Goal: Task Accomplishment & Management: Manage account settings

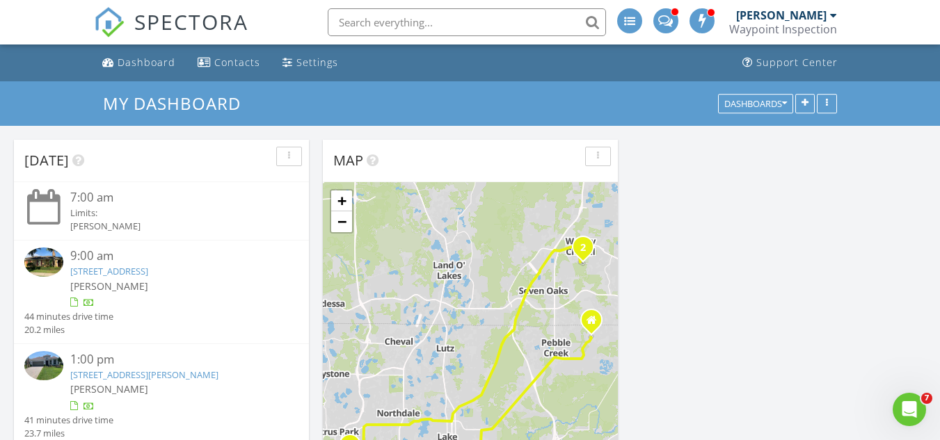
click at [148, 270] on link "[STREET_ADDRESS]" at bounding box center [109, 271] width 78 height 13
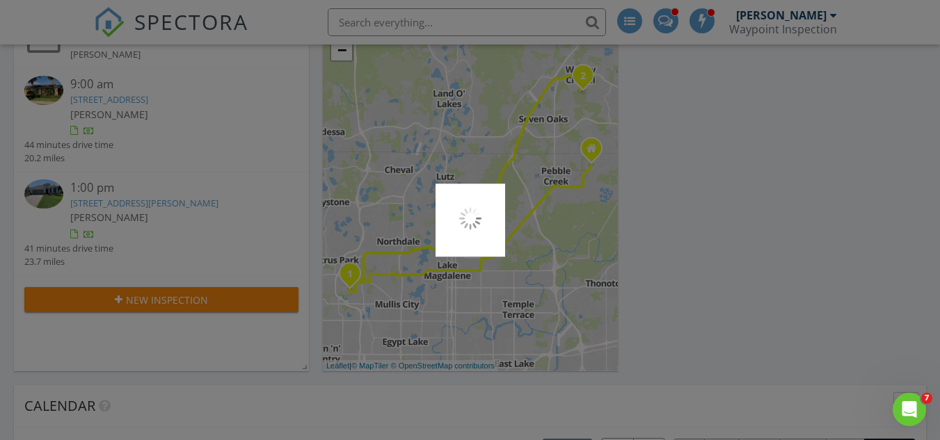
scroll to position [139, 0]
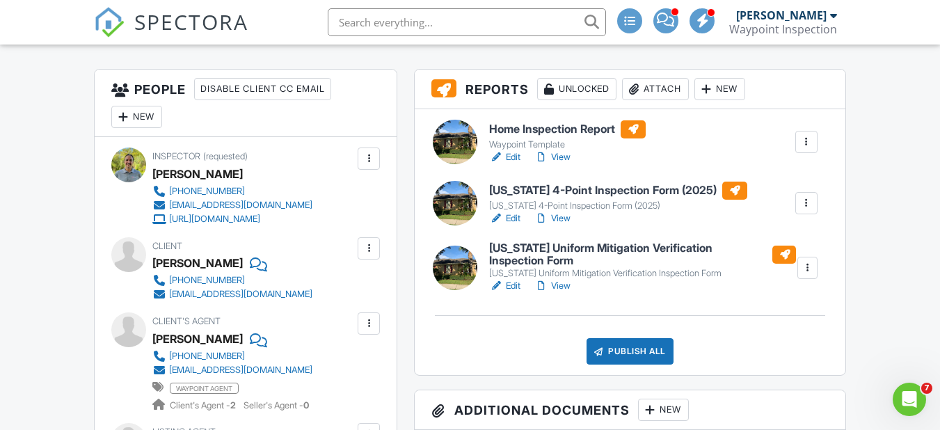
scroll to position [348, 0]
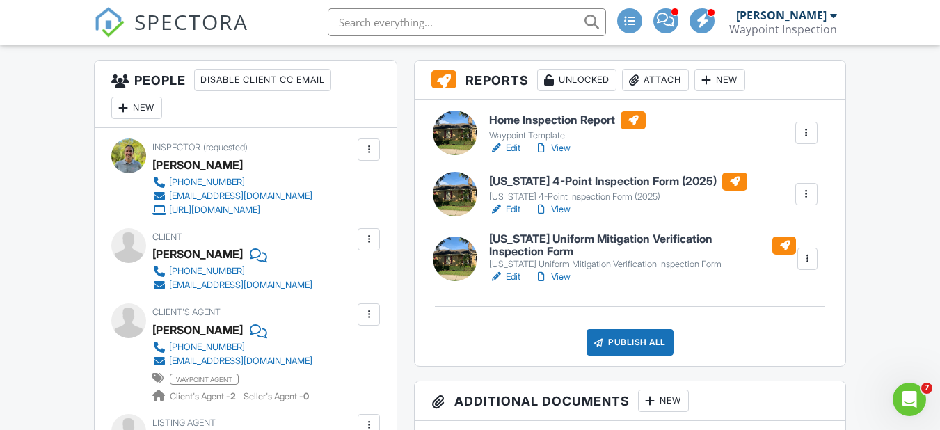
click at [568, 147] on link "View" at bounding box center [552, 148] width 36 height 14
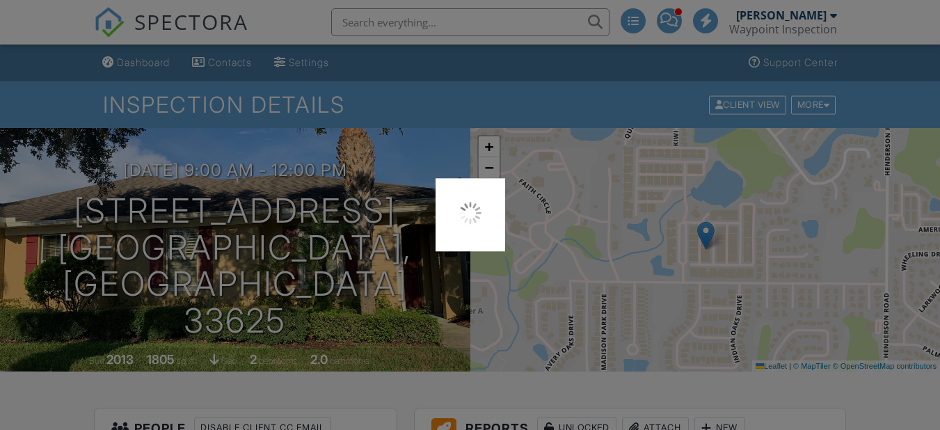
scroll to position [348, 0]
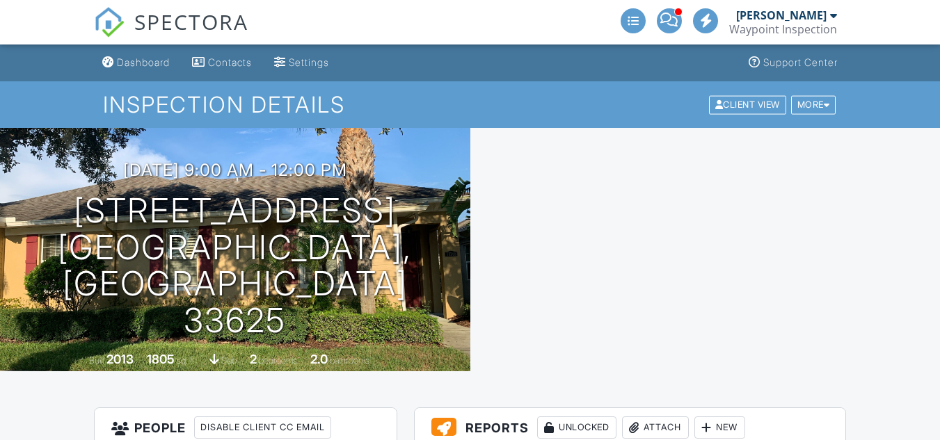
drag, startPoint x: 0, startPoint y: 0, endPoint x: 554, endPoint y: 209, distance: 592.6
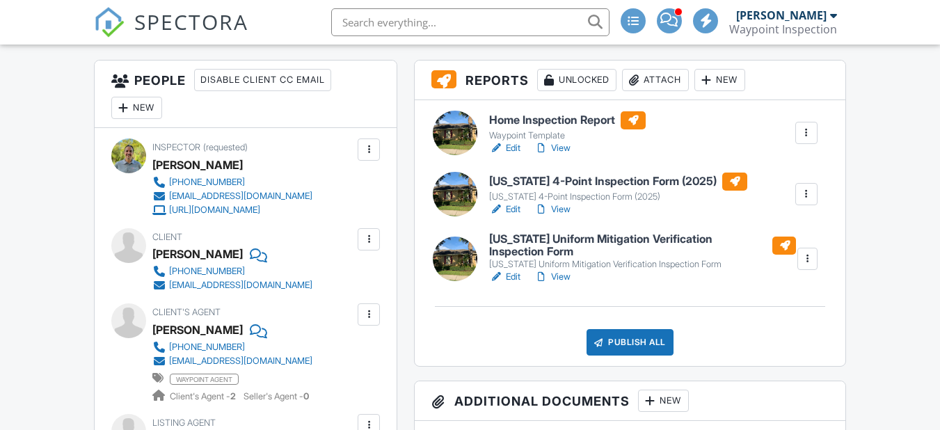
click at [562, 206] on link "View" at bounding box center [552, 209] width 36 height 14
click at [570, 209] on link "View" at bounding box center [552, 209] width 36 height 14
click at [558, 274] on link "View" at bounding box center [552, 277] width 36 height 14
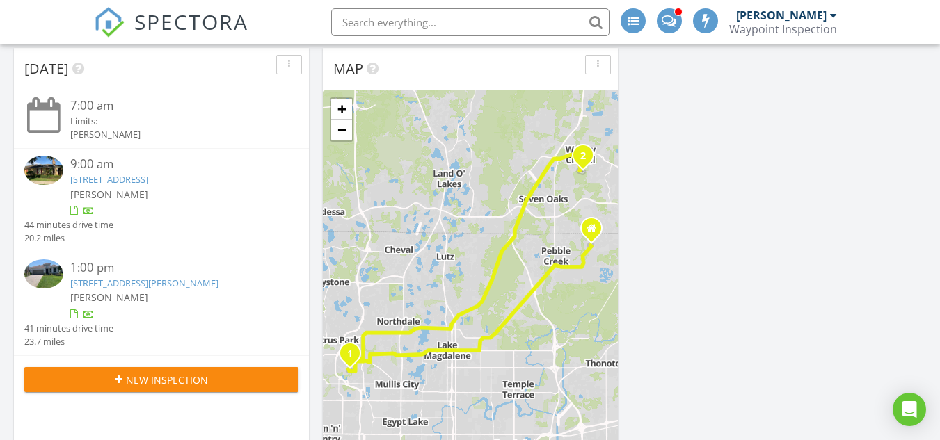
scroll to position [209, 0]
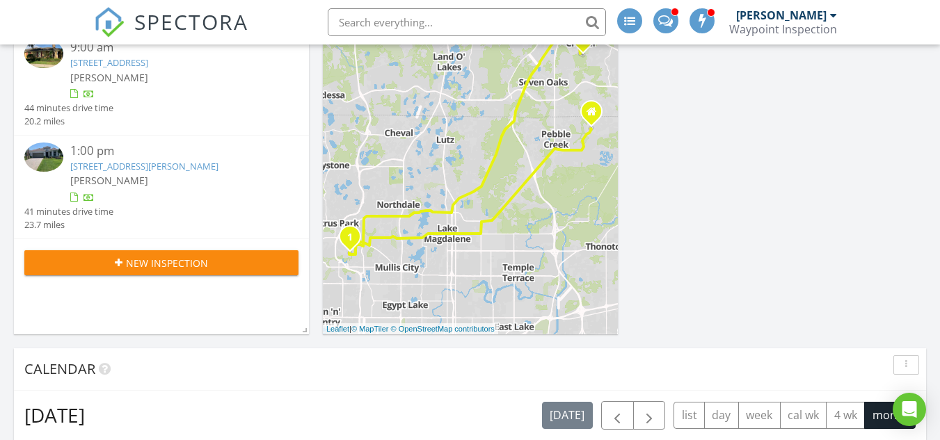
click at [157, 167] on link "[STREET_ADDRESS][PERSON_NAME]" at bounding box center [144, 166] width 148 height 13
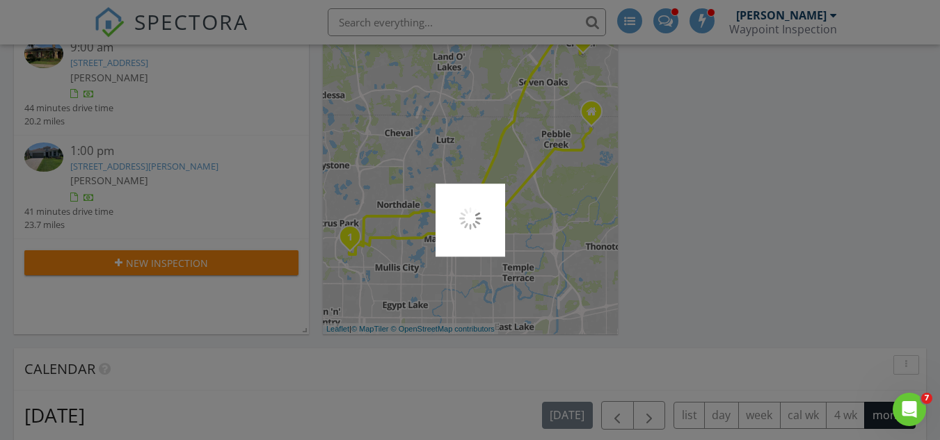
scroll to position [0, 0]
